Goal: Information Seeking & Learning: Check status

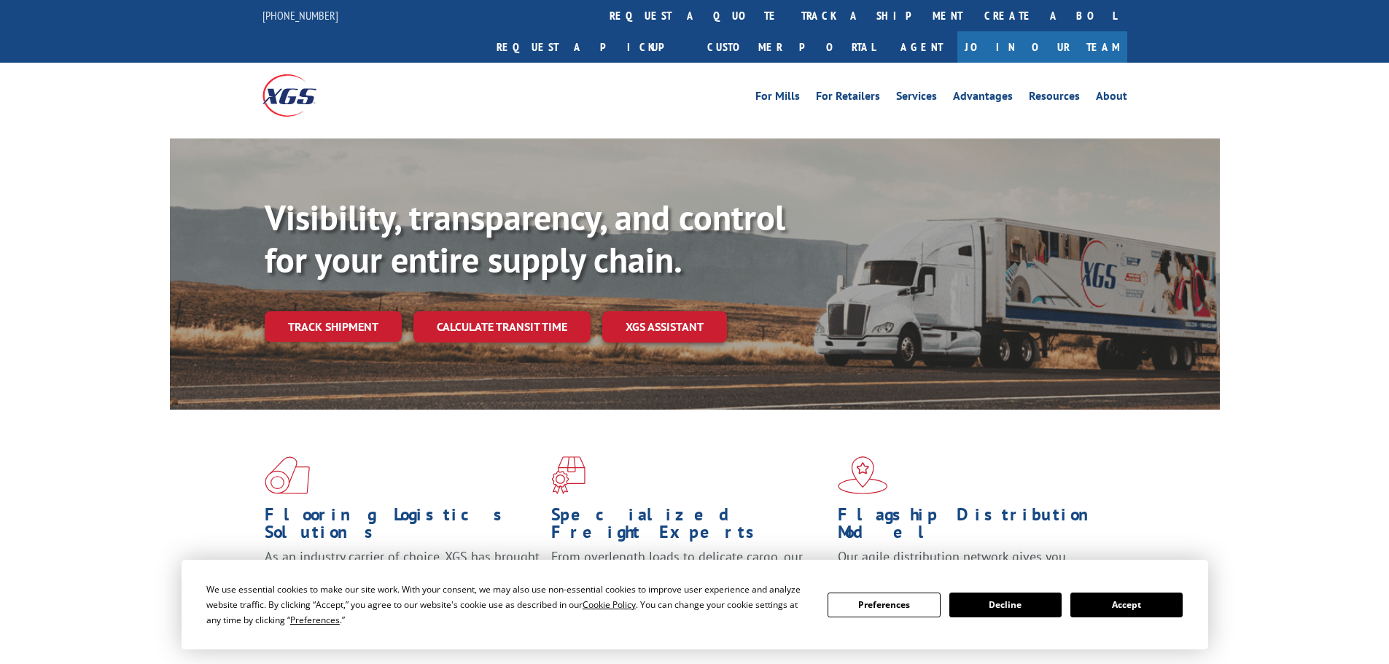
click at [791, 18] on link "track a shipment" at bounding box center [882, 15] width 183 height 31
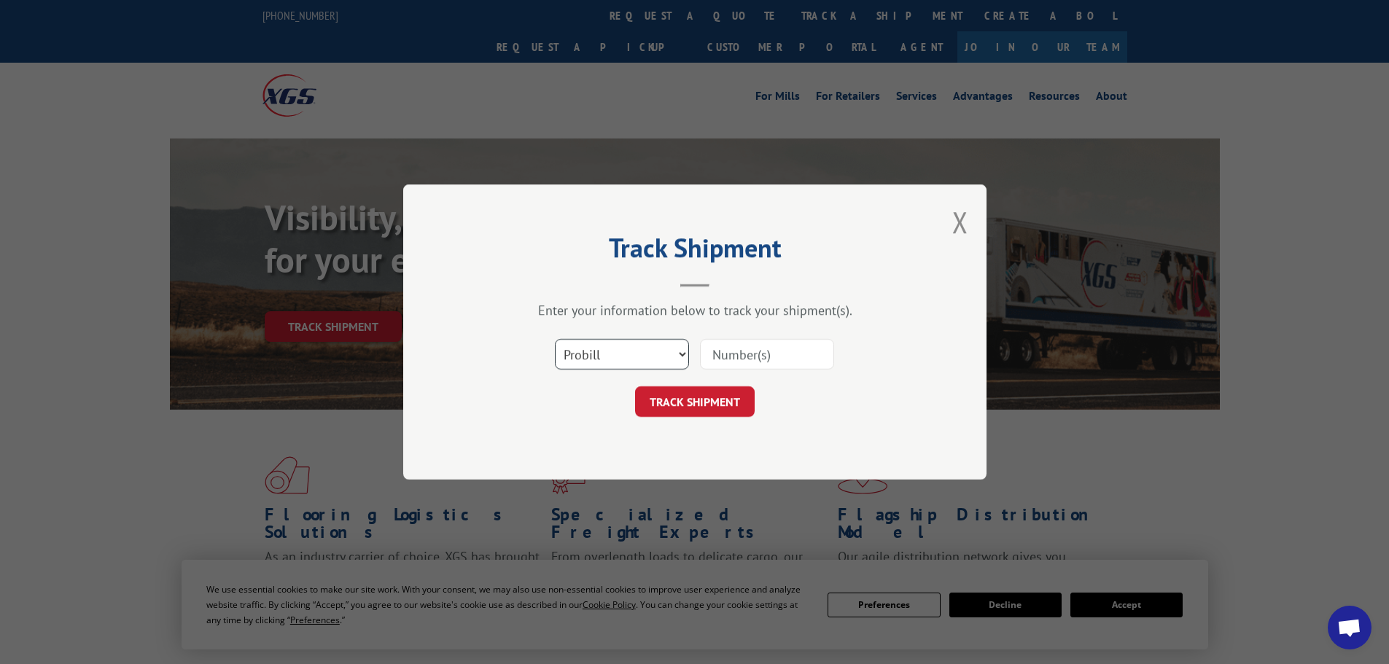
click at [609, 353] on select "Select category... Probill BOL PO" at bounding box center [622, 354] width 134 height 31
select select "bol"
click at [555, 339] on select "Select category... Probill BOL PO" at bounding box center [622, 354] width 134 height 31
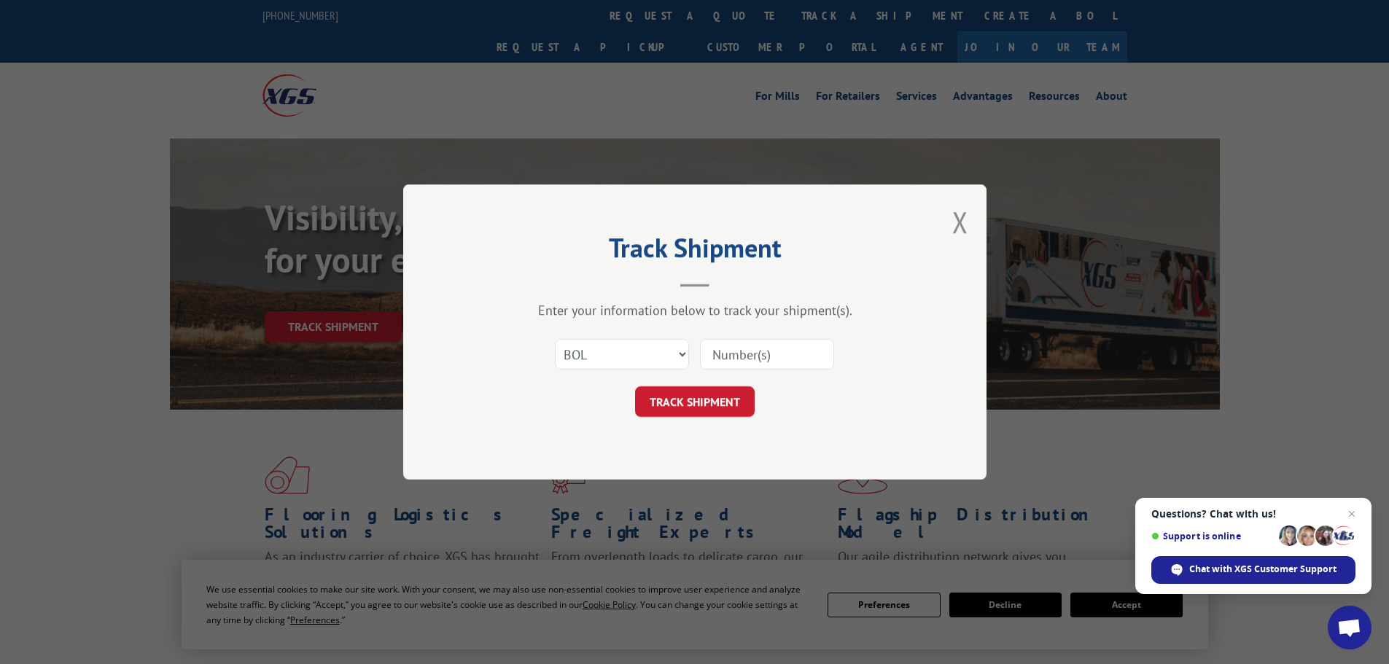
click at [764, 360] on input at bounding box center [767, 354] width 134 height 31
paste input "7079719"
type input "7079719"
click at [715, 393] on button "TRACK SHIPMENT" at bounding box center [695, 402] width 120 height 31
